Goal: Task Accomplishment & Management: Manage account settings

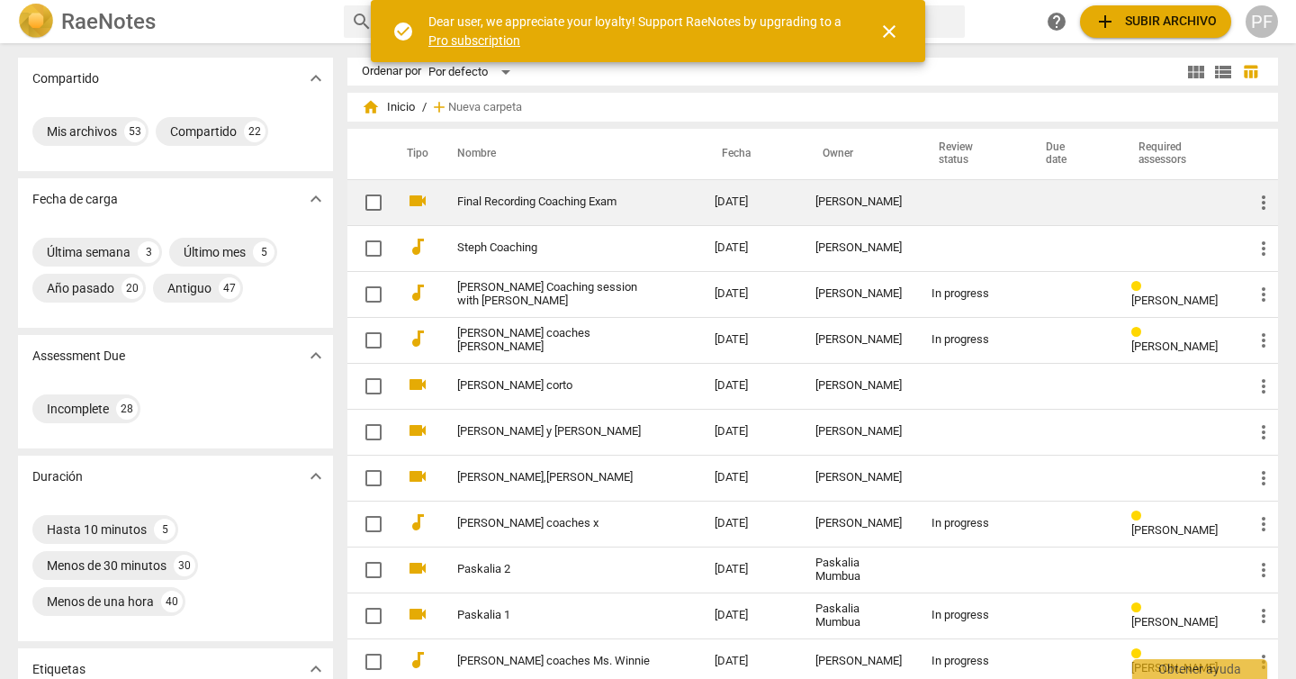
click at [566, 199] on link "Final Recording Coaching Exam" at bounding box center [553, 201] width 193 height 13
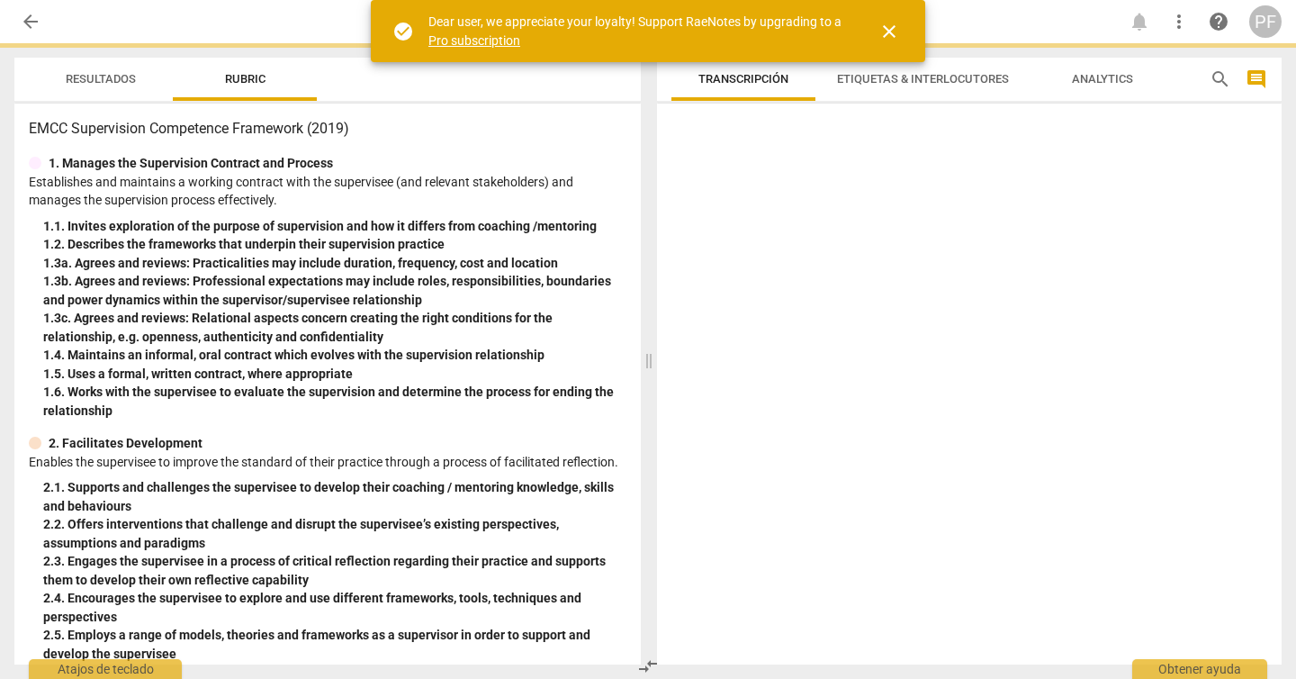
click at [566, 199] on p "Establishes and maintains a working contract with the supervisee (and relevant …" at bounding box center [328, 191] width 598 height 37
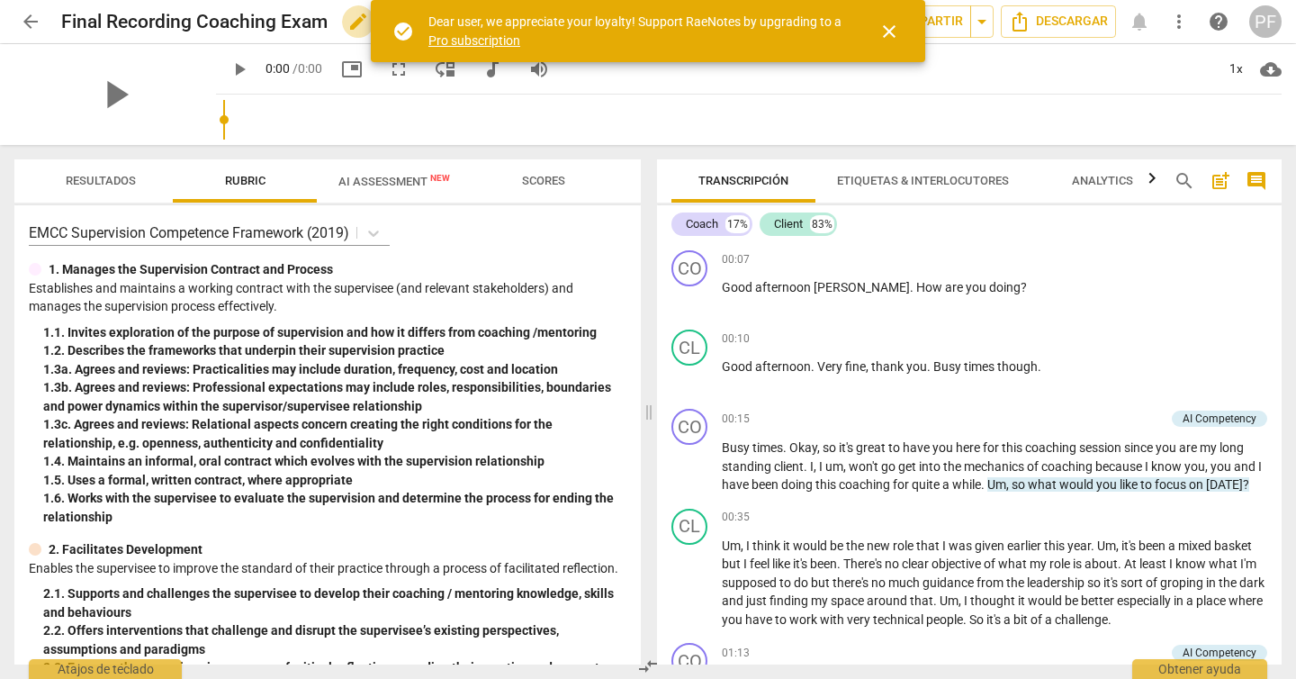
click at [361, 23] on span "edit" at bounding box center [358, 22] width 22 height 22
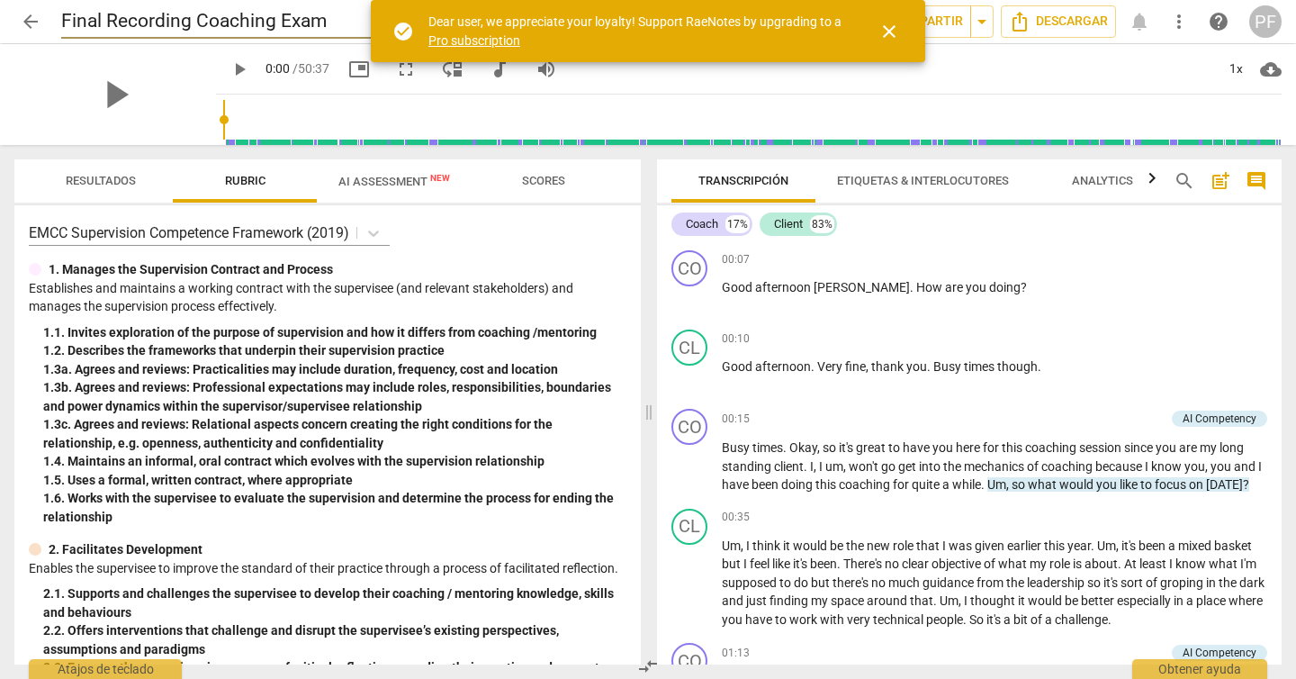
click at [65, 21] on input "Final Recording Coaching Exam" at bounding box center [248, 21] width 375 height 34
type input "Shaijla Final Recording Coaching Exam"
click at [882, 28] on span "close" at bounding box center [889, 32] width 22 height 22
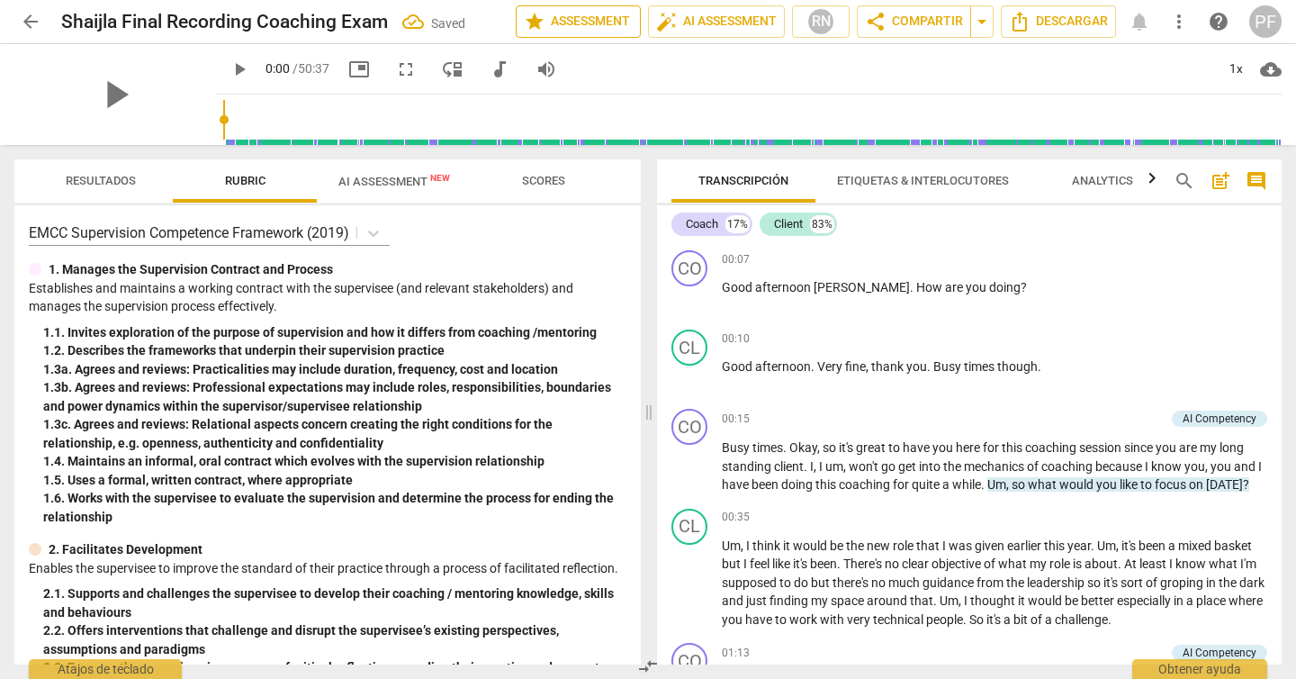
click at [524, 18] on span "star" at bounding box center [535, 22] width 22 height 22
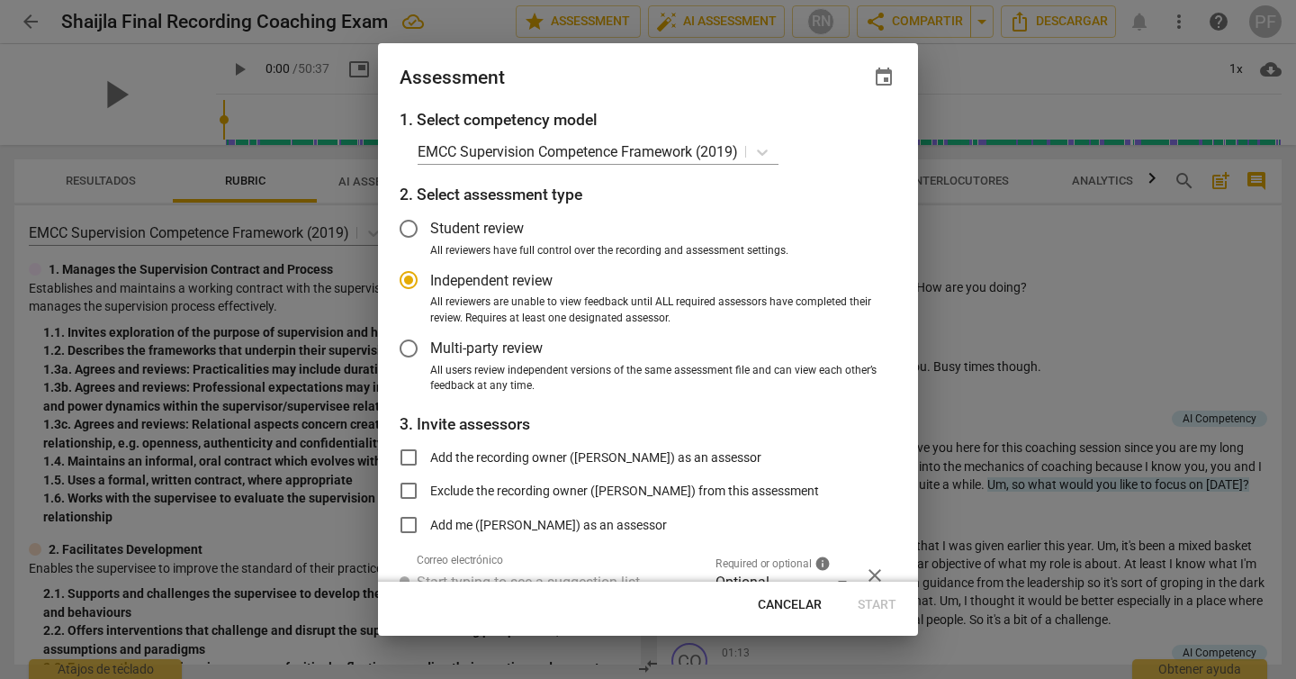
click at [811, 611] on span "Cancelar" at bounding box center [790, 605] width 64 height 18
radio input "false"
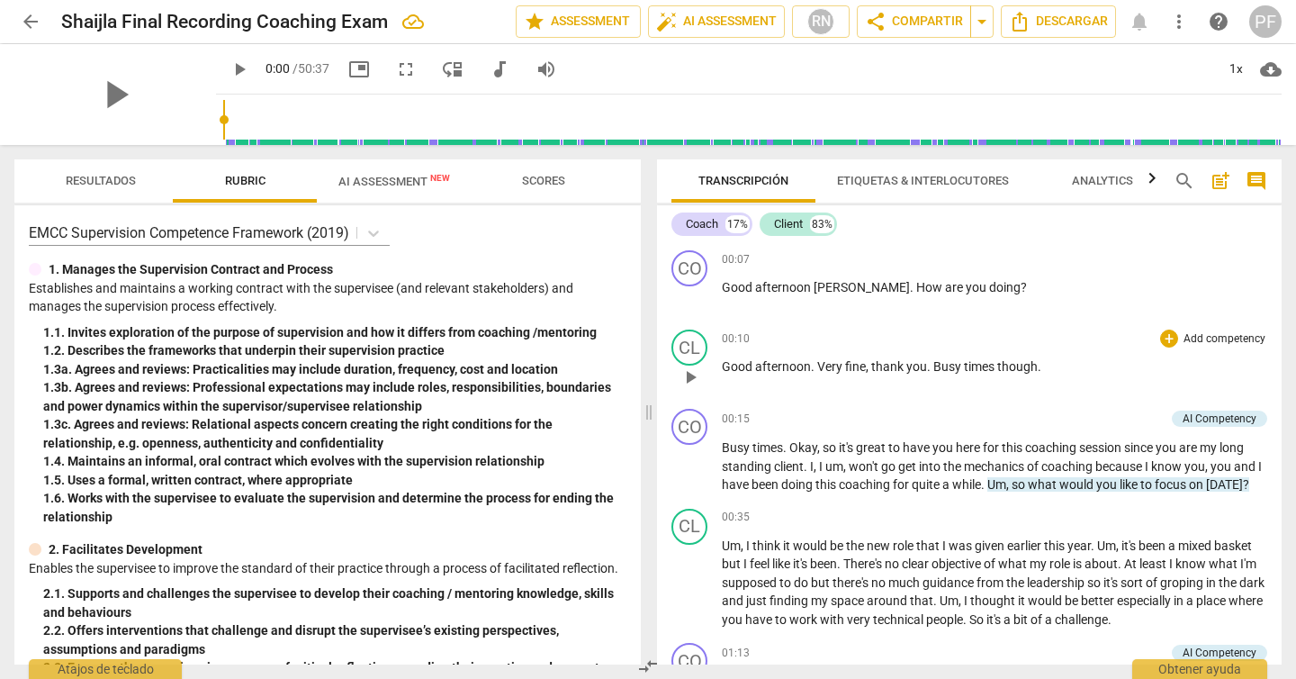
click at [699, 375] on span "play_arrow" at bounding box center [690, 377] width 22 height 22
click at [1240, 64] on div "1x" at bounding box center [1236, 69] width 34 height 29
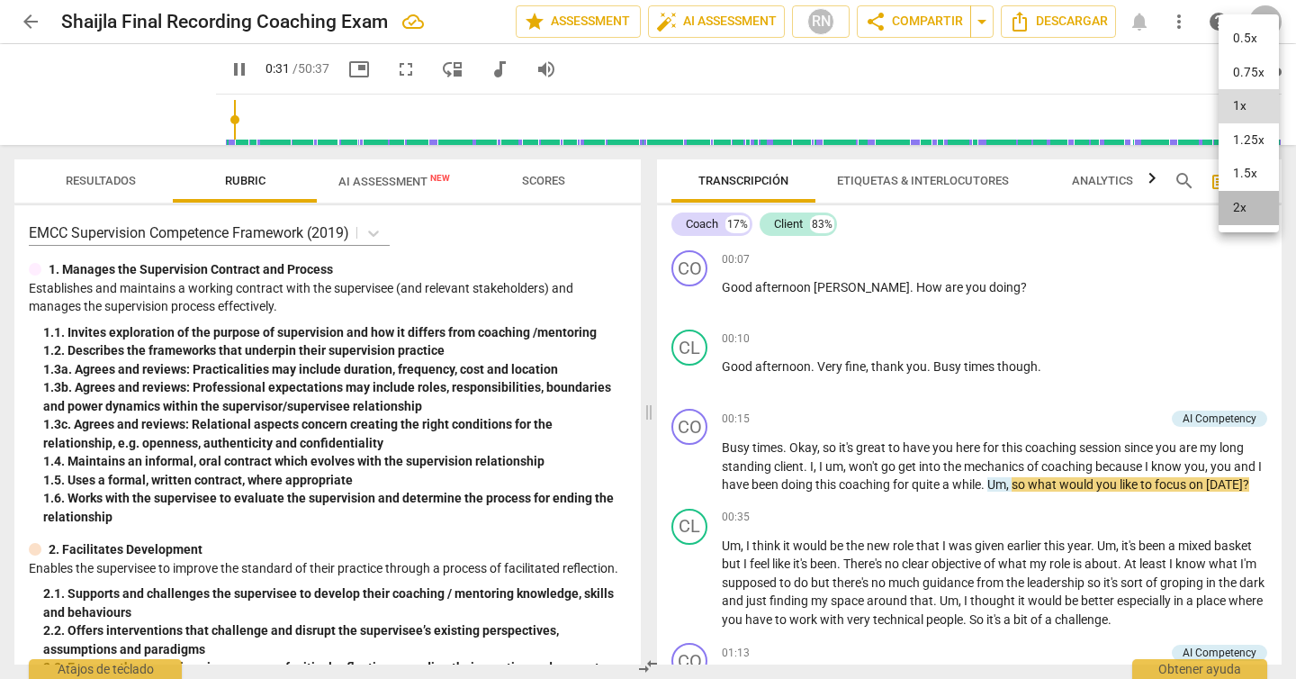
click at [1255, 214] on li "2x" at bounding box center [1249, 208] width 60 height 34
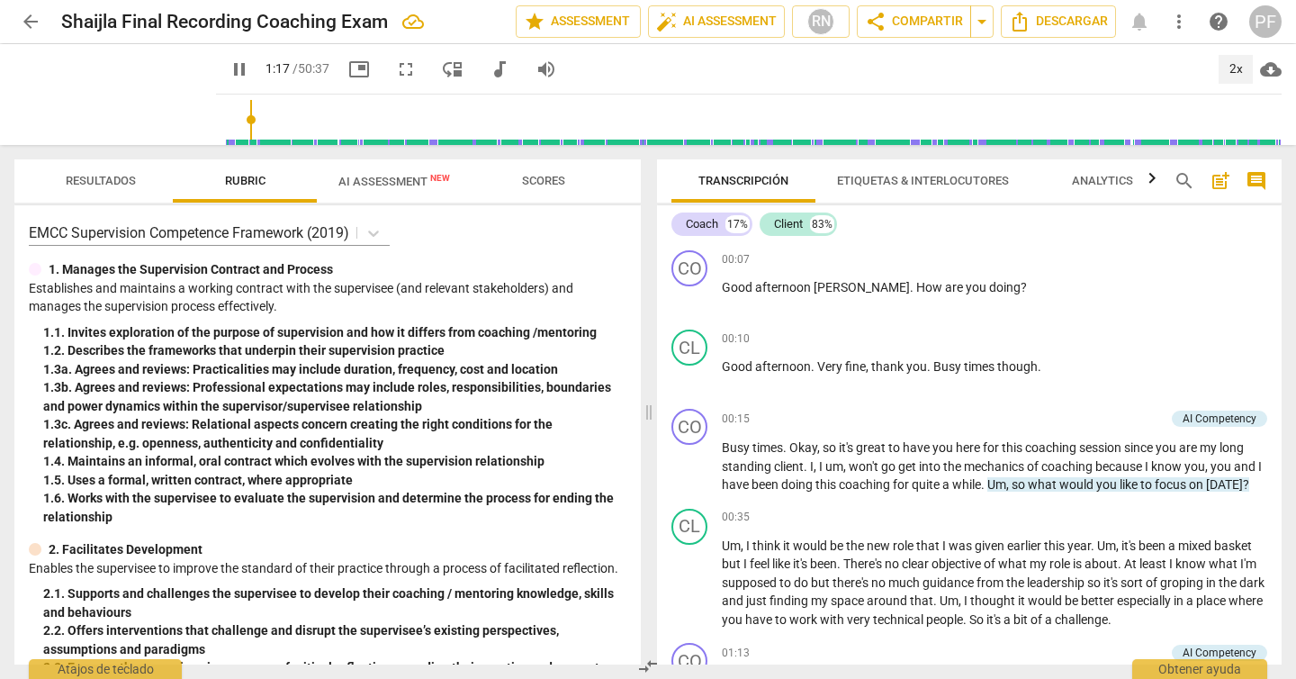
scroll to position [508, 0]
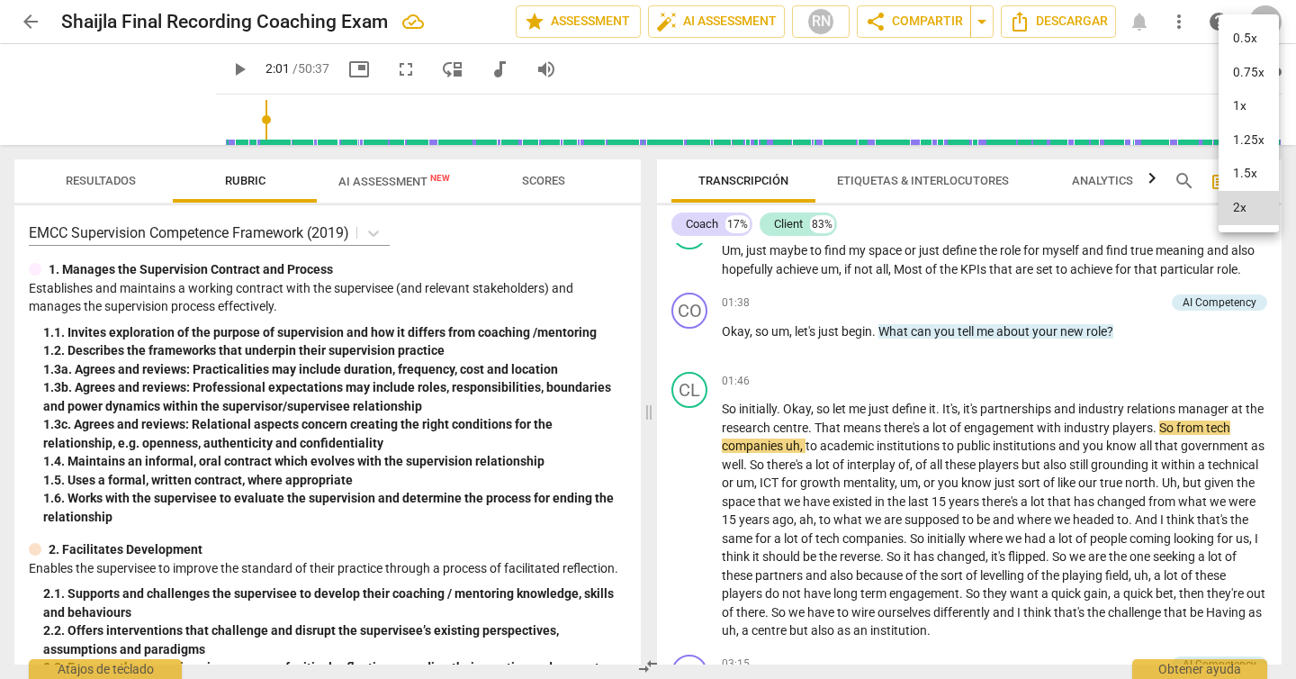
type input "122"
click at [1172, 362] on div at bounding box center [648, 339] width 1296 height 679
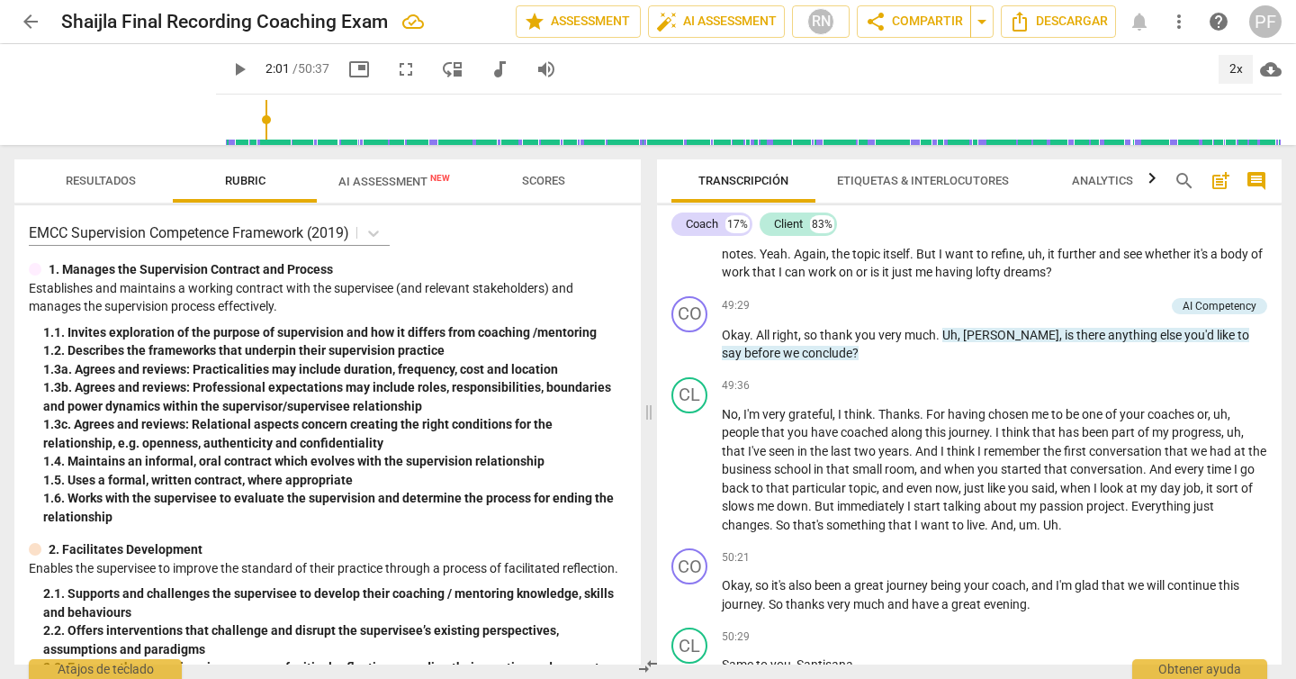
scroll to position [13544, 0]
